Goal: Feedback & Contribution: Leave review/rating

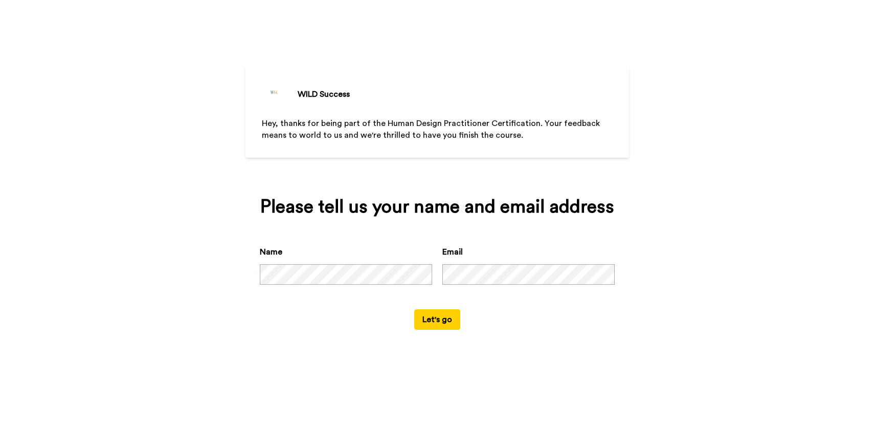
click at [439, 320] on button "Let's go" at bounding box center [437, 319] width 46 height 20
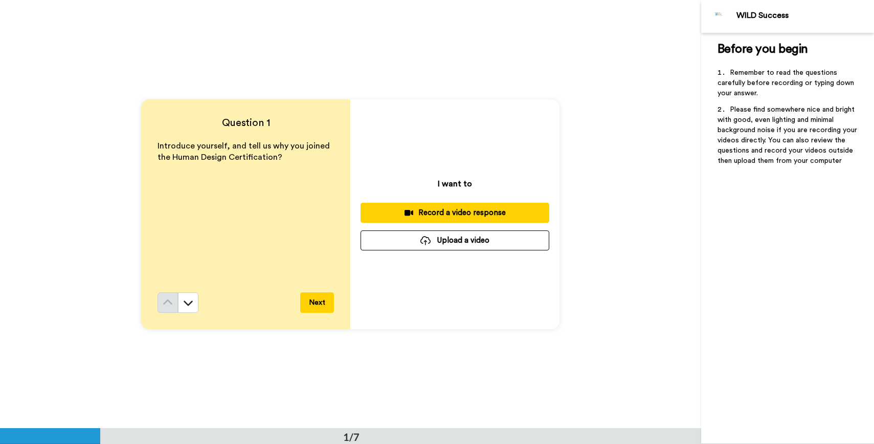
click at [447, 208] on div "Record a video response" at bounding box center [455, 212] width 172 height 11
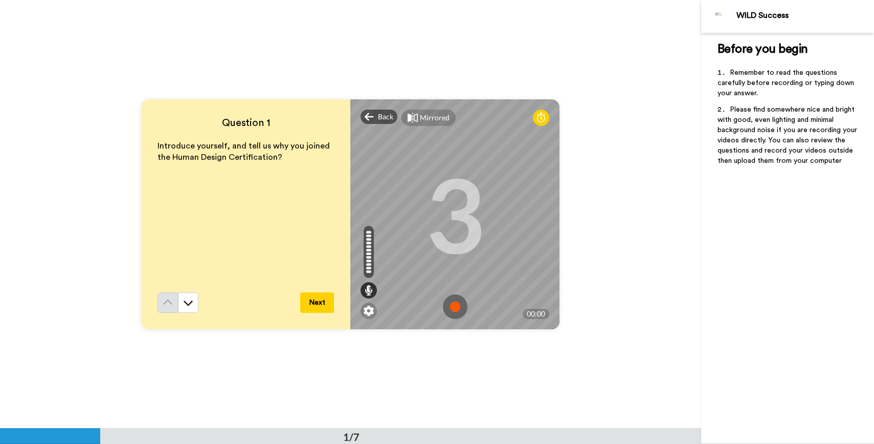
click at [453, 305] on img at bounding box center [455, 306] width 25 height 25
click at [454, 305] on img at bounding box center [455, 306] width 25 height 25
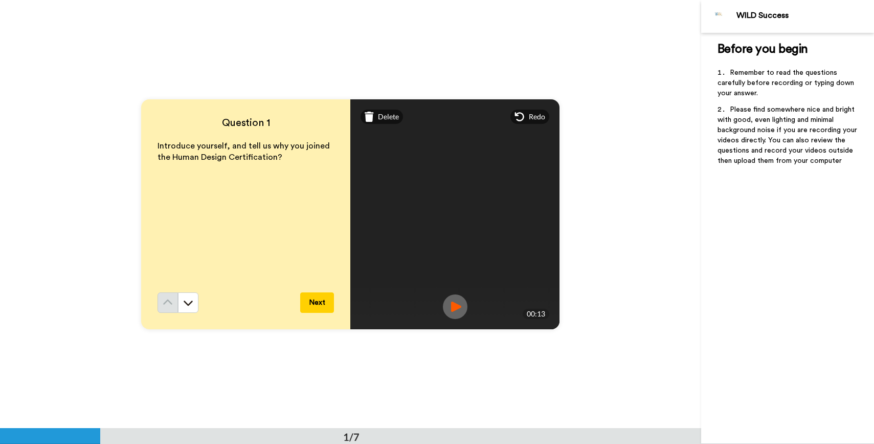
click at [314, 302] on button "Next" at bounding box center [317, 302] width 34 height 20
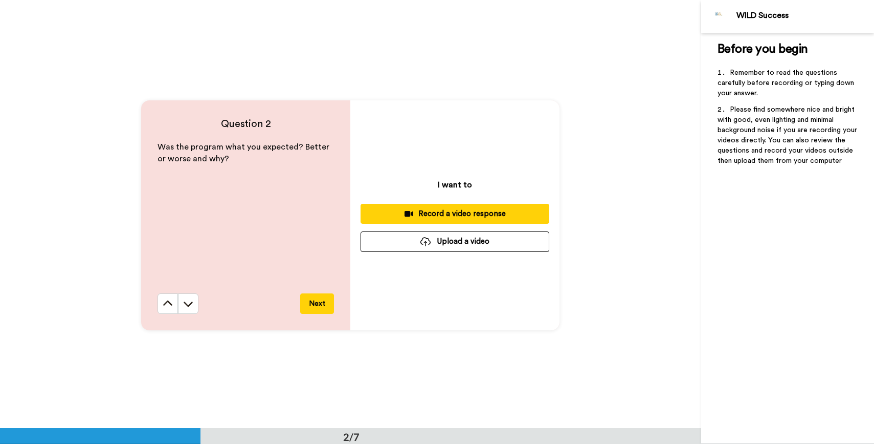
scroll to position [428, 0]
click at [449, 209] on div "Record a video response" at bounding box center [455, 212] width 172 height 11
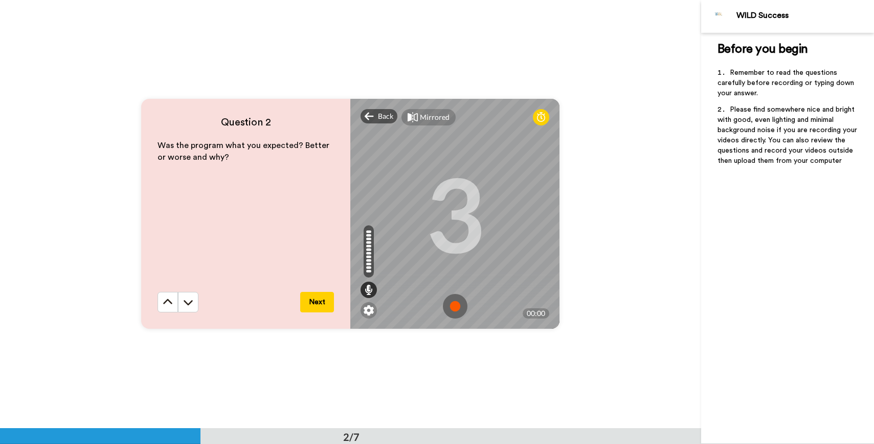
click at [454, 304] on img at bounding box center [455, 306] width 25 height 25
click at [455, 304] on img at bounding box center [455, 306] width 25 height 25
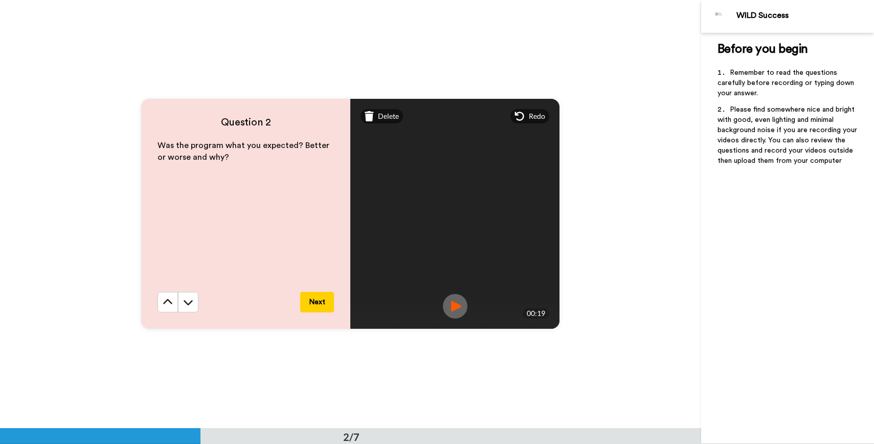
click at [313, 302] on button "Next" at bounding box center [317, 302] width 34 height 20
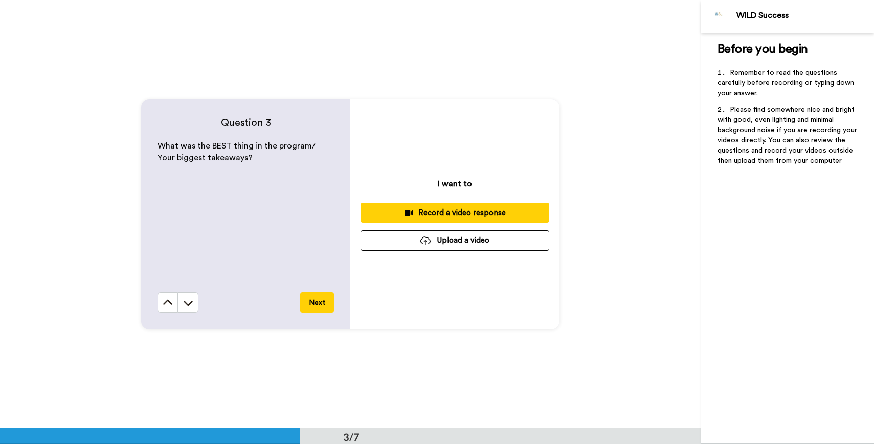
scroll to position [856, 0]
click at [451, 208] on div "Record a video response" at bounding box center [455, 212] width 172 height 11
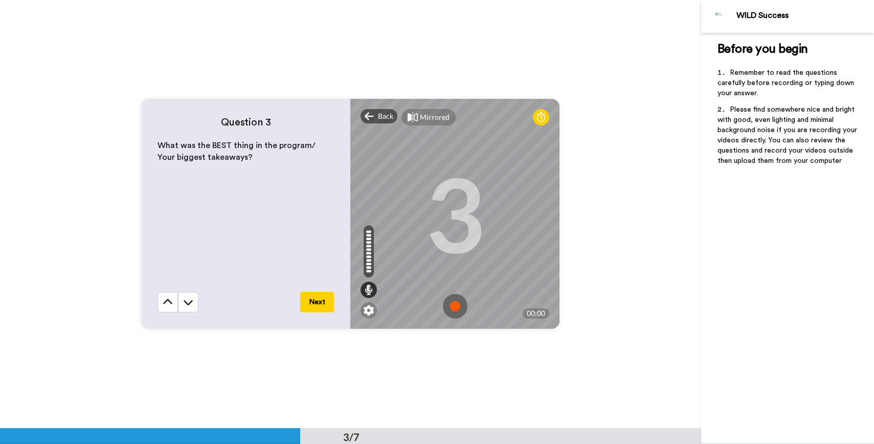
click at [454, 302] on img at bounding box center [455, 306] width 25 height 25
click at [454, 303] on img at bounding box center [455, 306] width 25 height 25
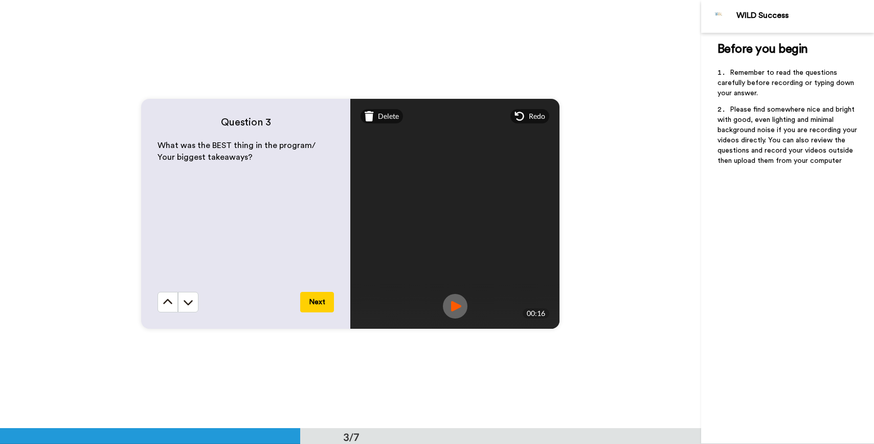
click at [314, 302] on button "Next" at bounding box center [317, 302] width 34 height 20
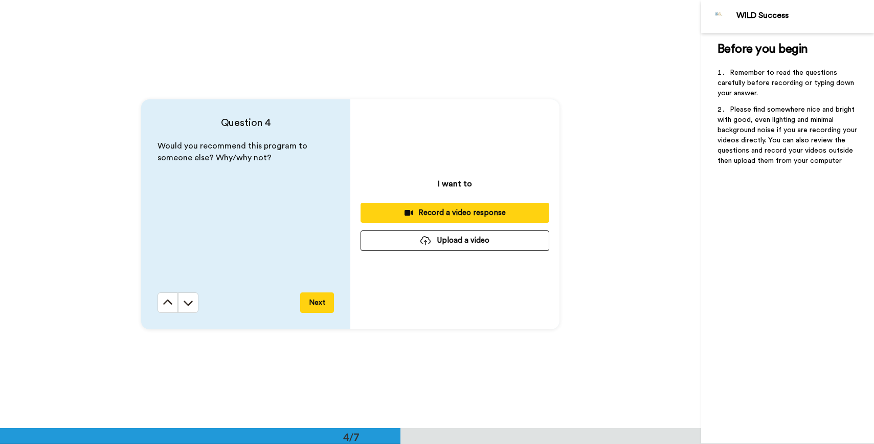
scroll to position [1284, 0]
click at [444, 211] on div "Record a video response" at bounding box center [455, 212] width 172 height 11
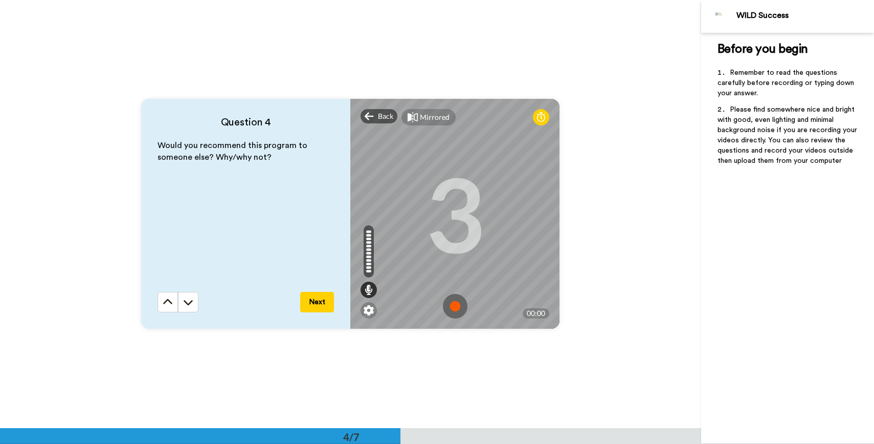
click at [457, 302] on img at bounding box center [455, 306] width 25 height 25
click at [456, 304] on img at bounding box center [455, 306] width 25 height 25
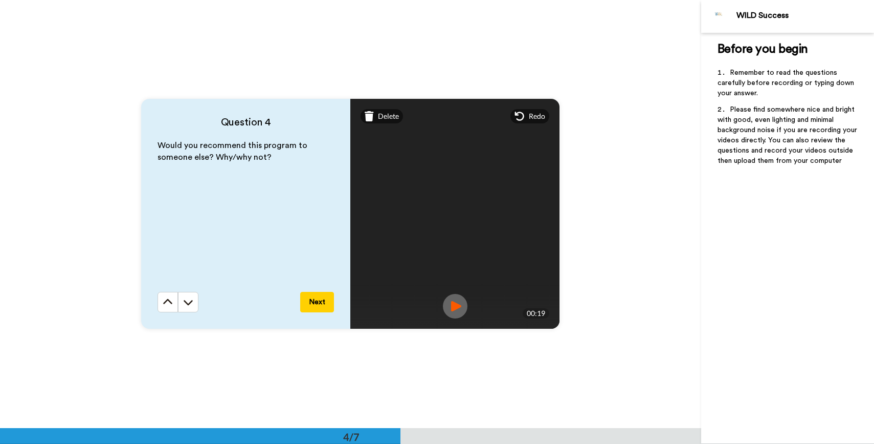
click at [317, 298] on button "Next" at bounding box center [317, 302] width 34 height 20
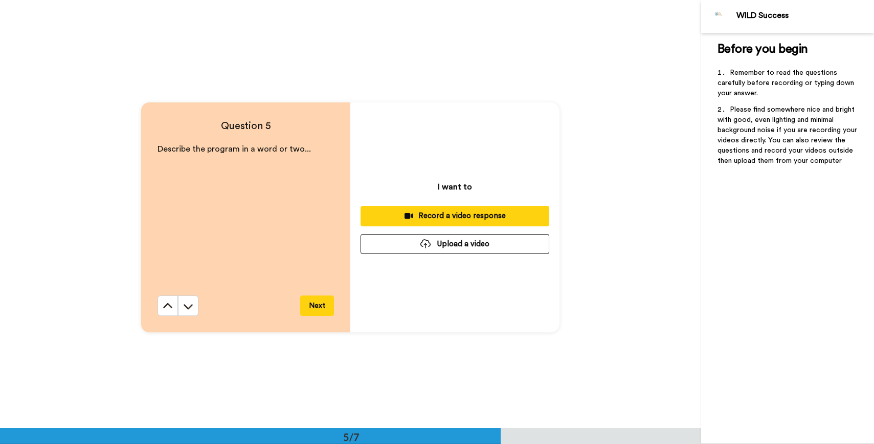
scroll to position [1711, 0]
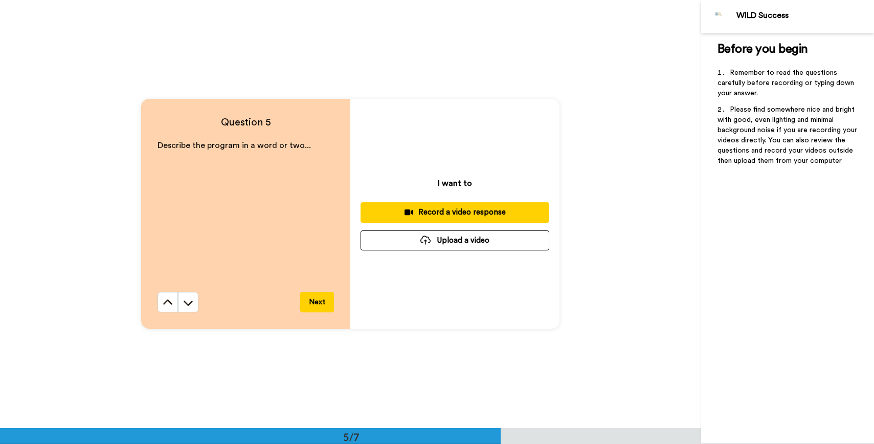
click at [446, 213] on div "Record a video response" at bounding box center [455, 212] width 172 height 11
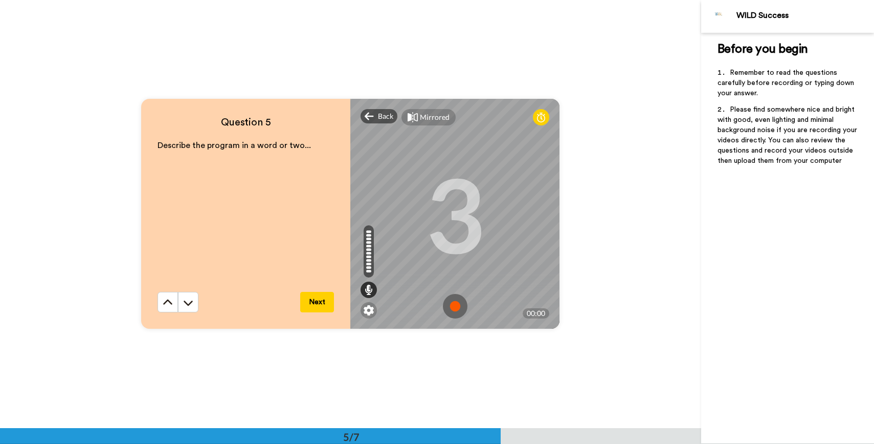
click at [454, 303] on img at bounding box center [455, 306] width 25 height 25
click at [454, 304] on img at bounding box center [455, 306] width 25 height 25
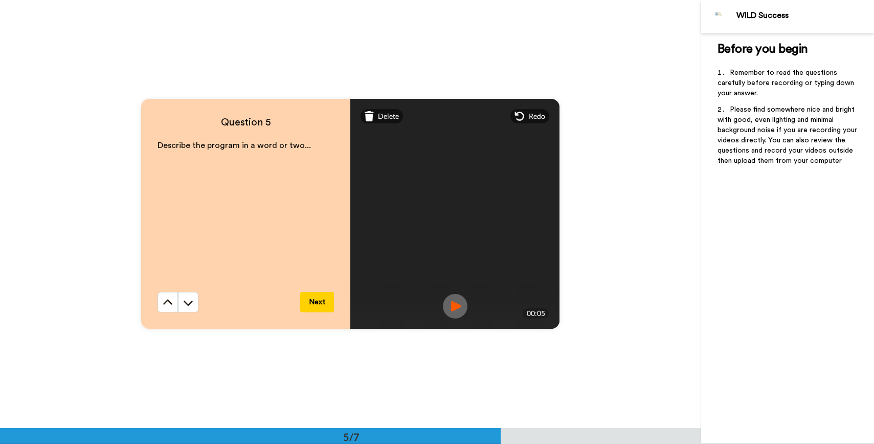
click at [317, 300] on button "Next" at bounding box center [317, 302] width 34 height 20
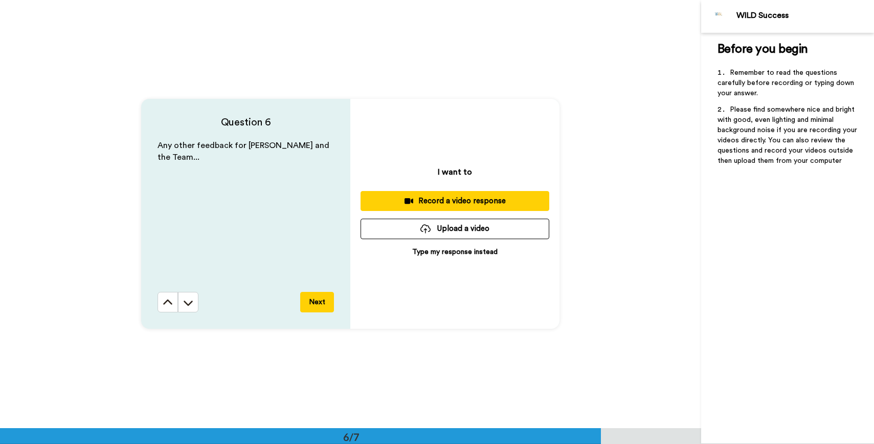
scroll to position [2139, 0]
click at [450, 197] on div "Record a video response" at bounding box center [455, 200] width 172 height 11
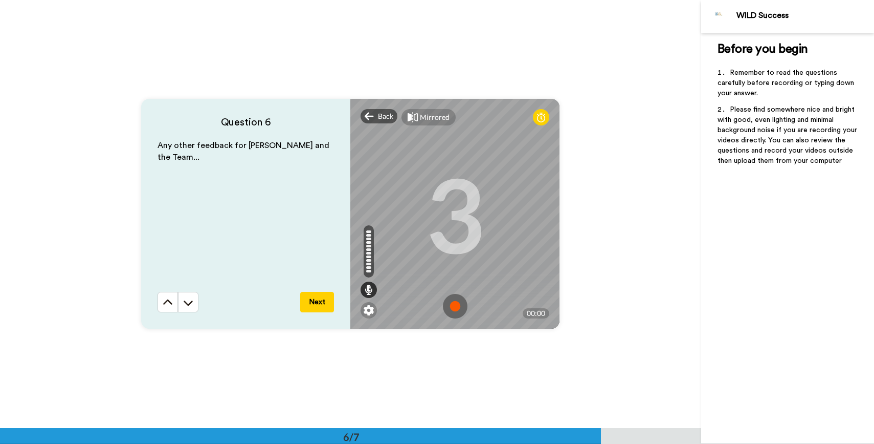
click at [455, 305] on img at bounding box center [455, 306] width 25 height 25
click at [454, 305] on img at bounding box center [455, 306] width 25 height 25
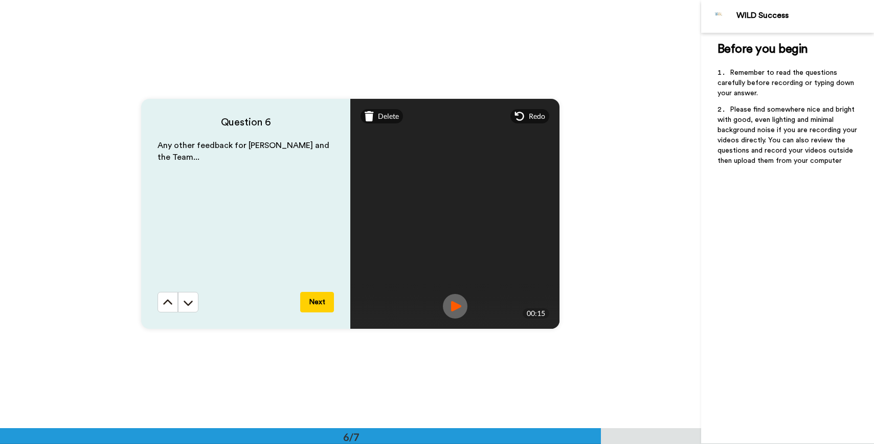
click at [315, 303] on button "Next" at bounding box center [317, 302] width 34 height 20
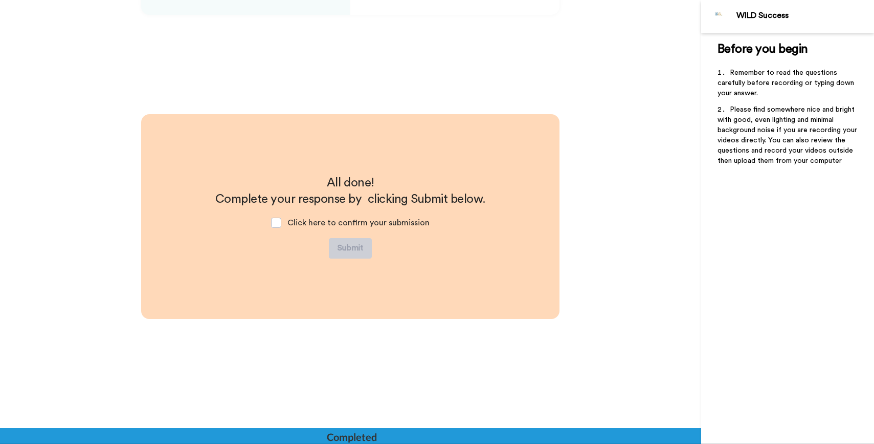
scroll to position [2455, 0]
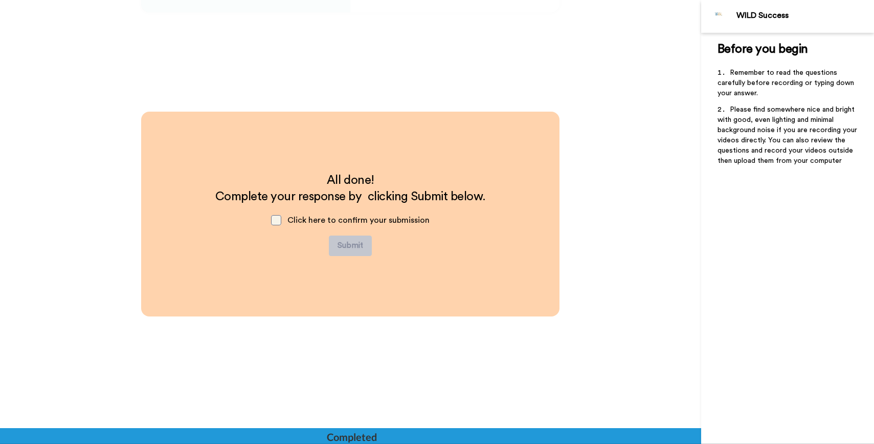
click at [279, 219] on span at bounding box center [276, 220] width 10 height 10
click at [350, 244] on button "Submit" at bounding box center [350, 245] width 43 height 20
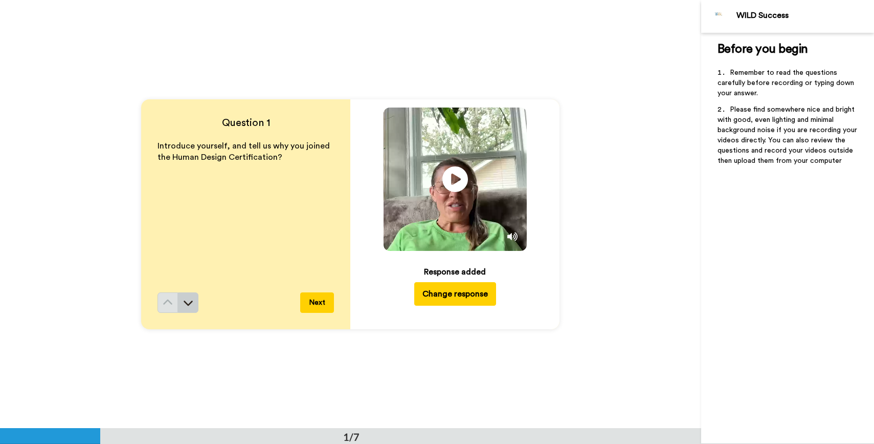
click at [188, 302] on icon at bounding box center [188, 302] width 10 height 10
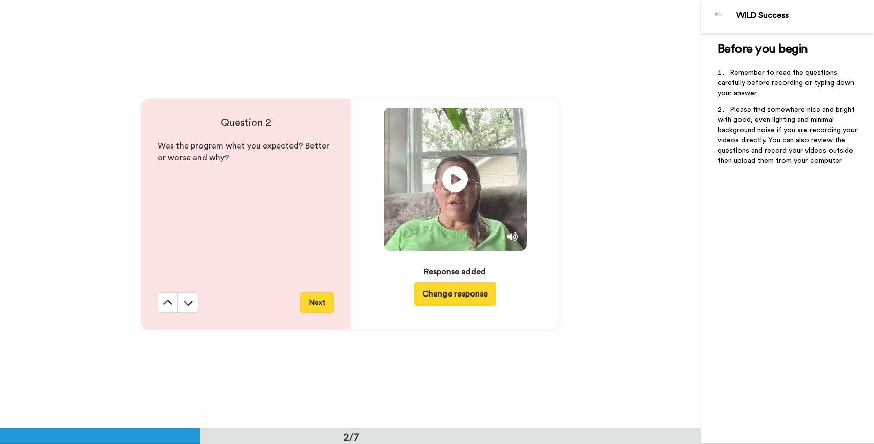
scroll to position [428, 0]
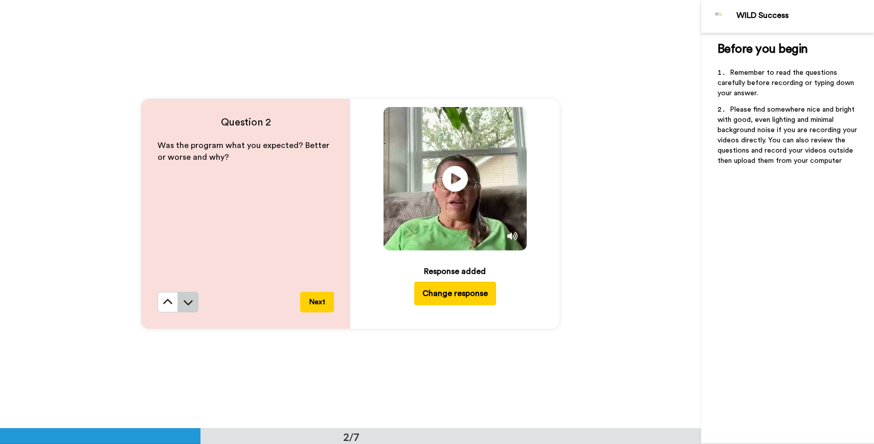
click at [188, 302] on icon at bounding box center [188, 302] width 10 height 10
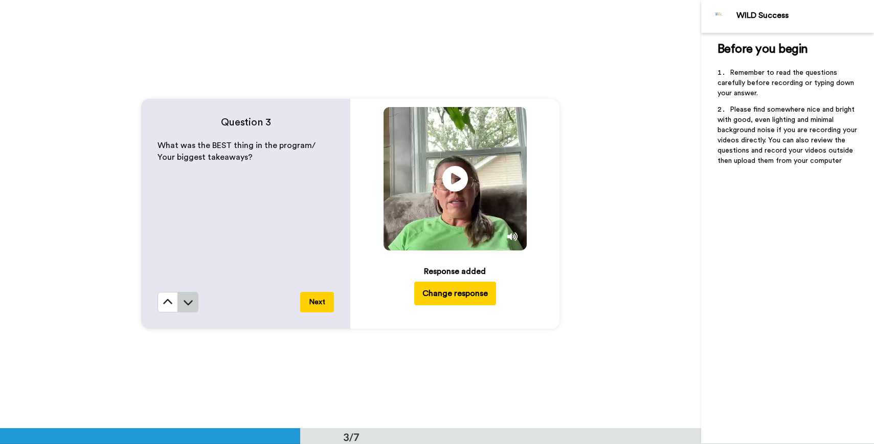
click at [188, 302] on icon at bounding box center [188, 302] width 10 height 10
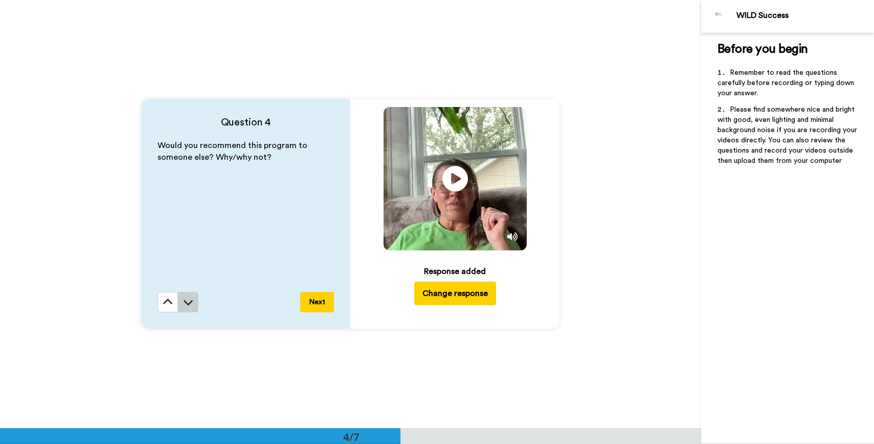
click at [188, 302] on icon at bounding box center [188, 302] width 10 height 10
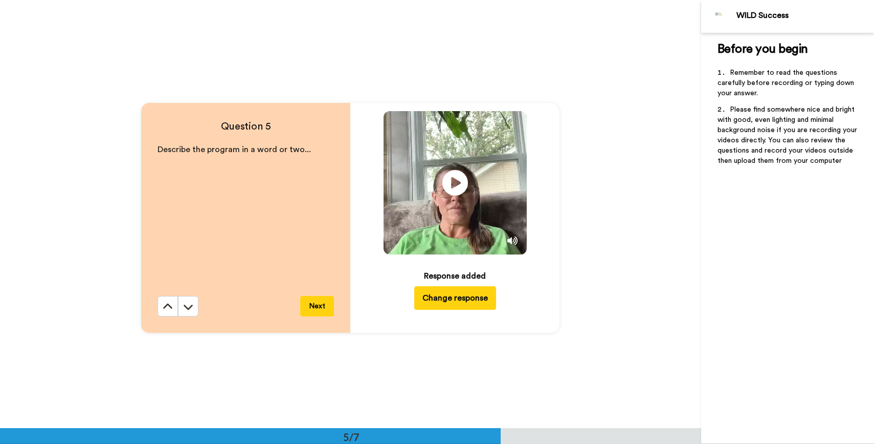
scroll to position [1711, 0]
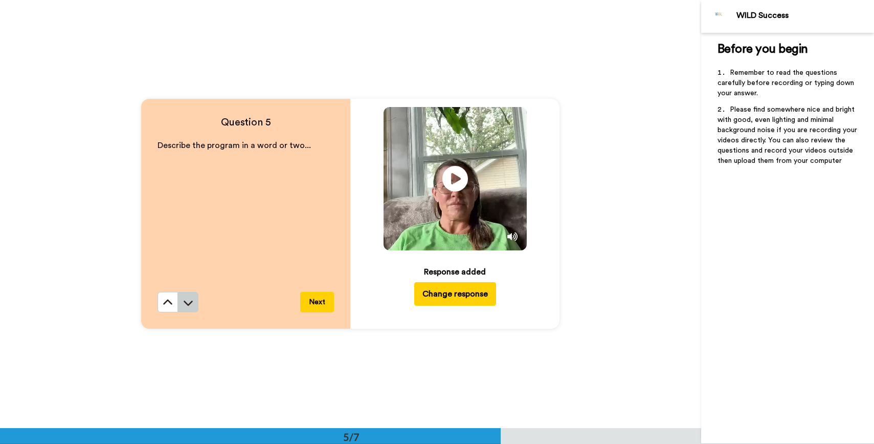
click at [188, 303] on icon at bounding box center [188, 302] width 10 height 10
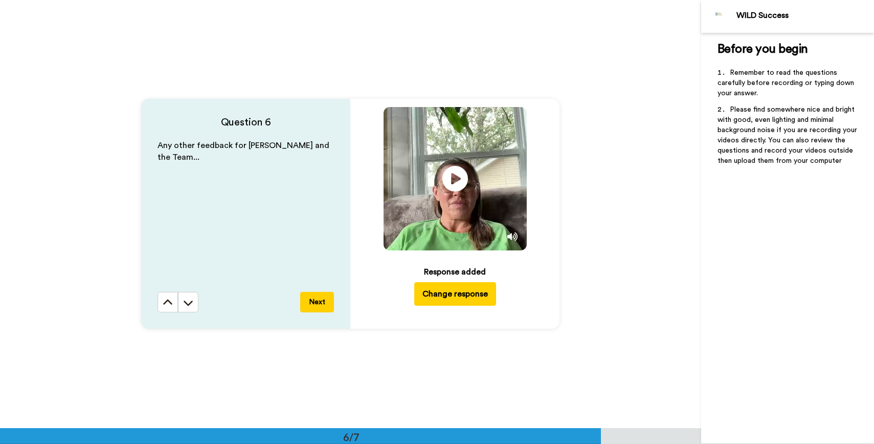
click at [188, 303] on icon at bounding box center [188, 302] width 10 height 10
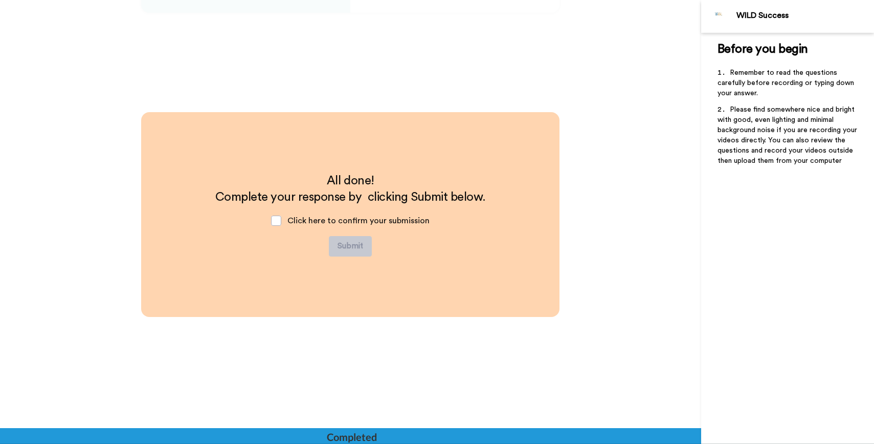
scroll to position [2455, 0]
click at [278, 221] on span at bounding box center [276, 220] width 10 height 10
click at [358, 245] on button "Submit" at bounding box center [350, 245] width 43 height 20
